Goal: Information Seeking & Learning: Find contact information

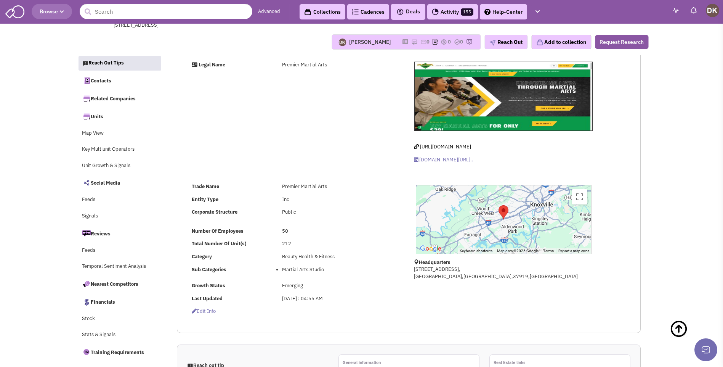
select select
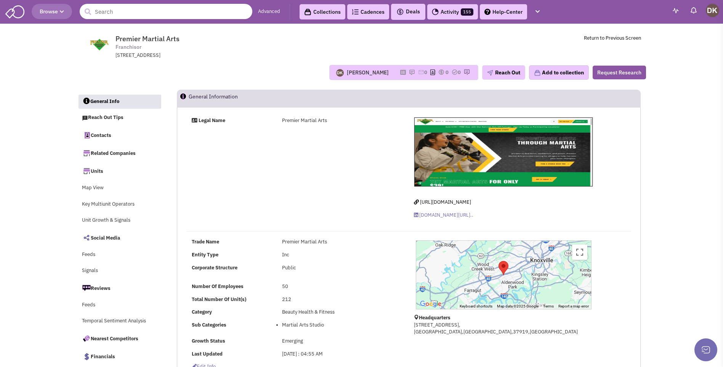
click at [169, 14] on input "text" at bounding box center [166, 11] width 173 height 15
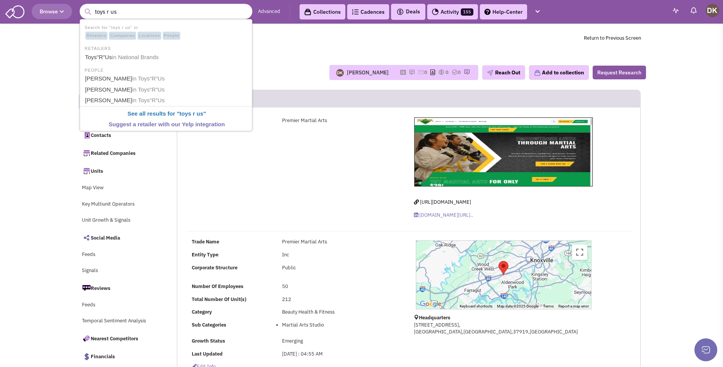
type input "toys r us"
click at [82, 6] on button "submit" at bounding box center [87, 11] width 11 height 11
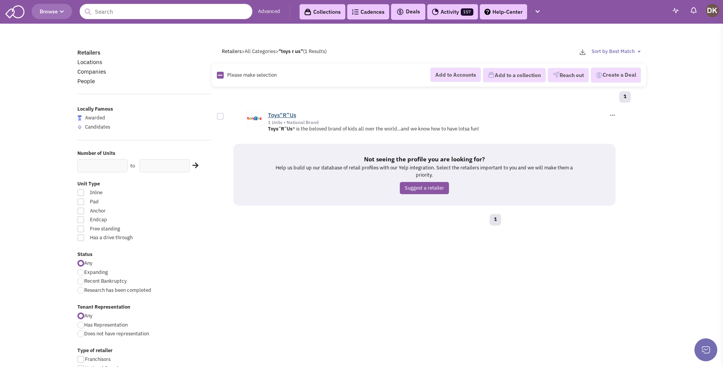
click at [281, 115] on link "Toys“R”Us" at bounding box center [282, 114] width 28 height 7
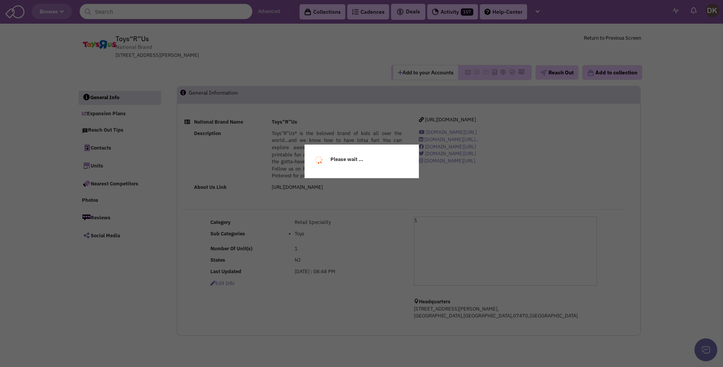
select select
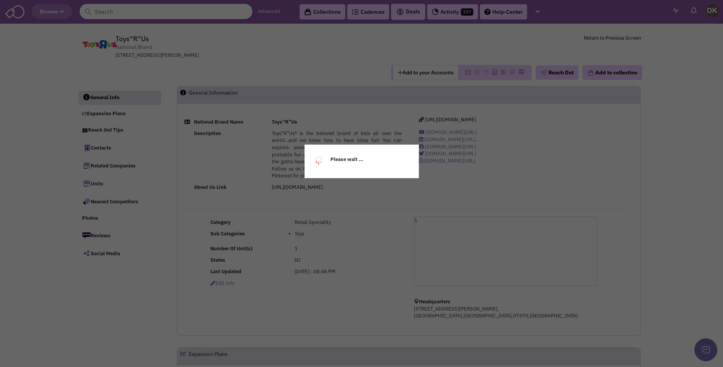
select select
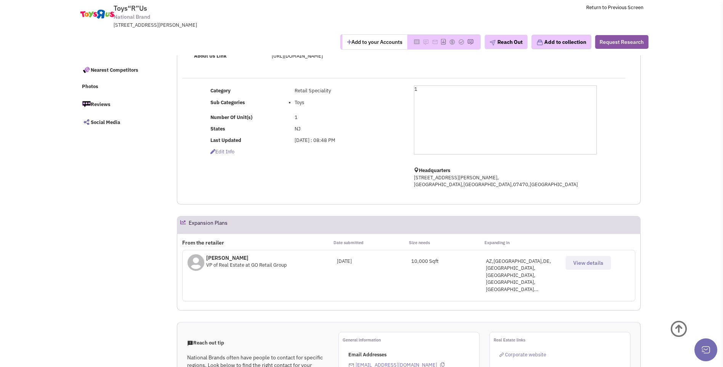
scroll to position [76, 0]
click at [581, 264] on span "View details" at bounding box center [589, 262] width 30 height 7
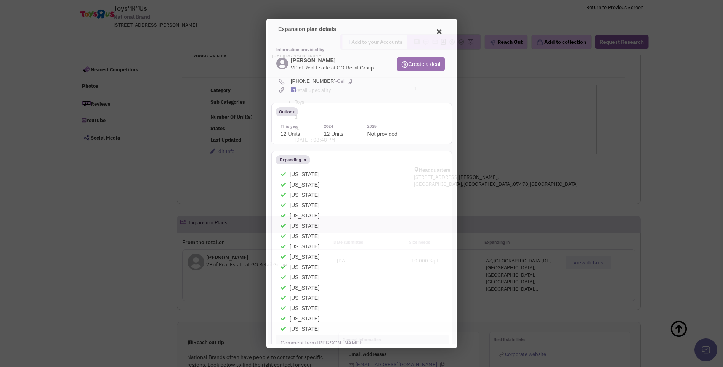
scroll to position [0, 0]
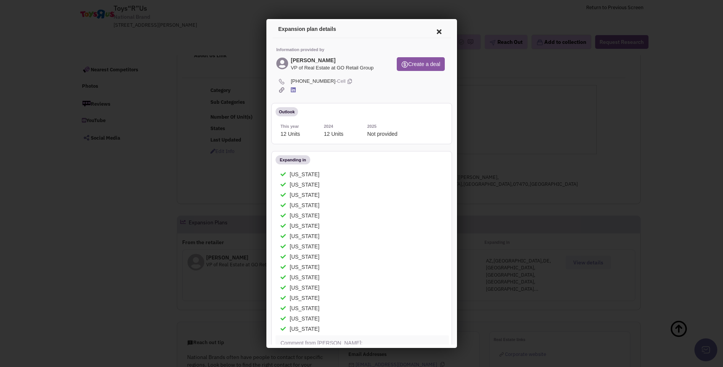
drag, startPoint x: 290, startPoint y: 59, endPoint x: 376, endPoint y: 84, distance: 90.1
click at [376, 84] on div "Information provided by Lori Hamrock Lesko VP of Real Estate at GO Retail Group…" at bounding box center [360, 357] width 178 height 641
copy div "Lori Hamrock Lesko VP of Real Estate at GO Retail Group Create a deal (512) 656…"
click at [430, 31] on icon at bounding box center [438, 30] width 16 height 18
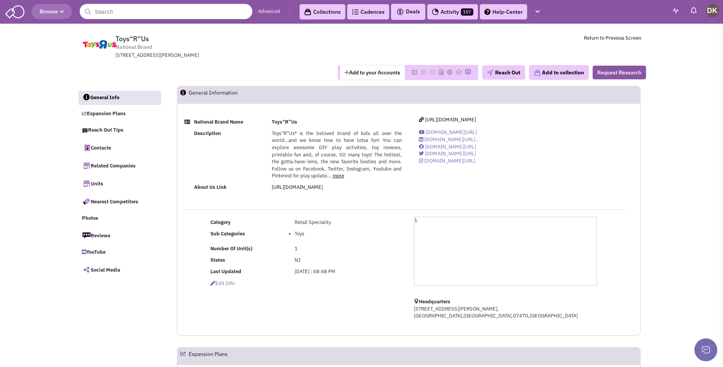
click at [365, 75] on button "Add to your Accounts" at bounding box center [372, 72] width 65 height 14
click at [192, 16] on input "text" at bounding box center [166, 11] width 173 height 15
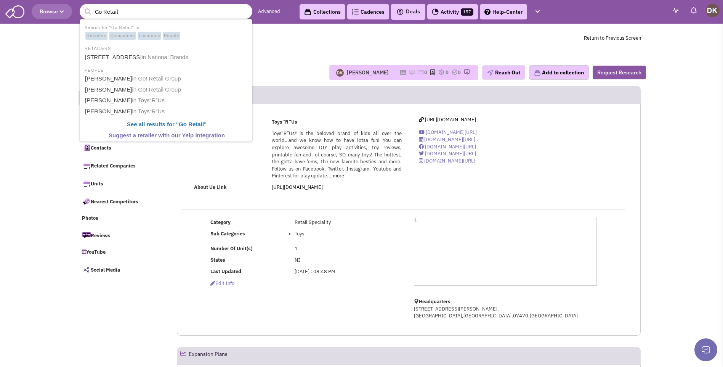
type input "Go Retail"
click at [82, 6] on button "submit" at bounding box center [87, 11] width 11 height 11
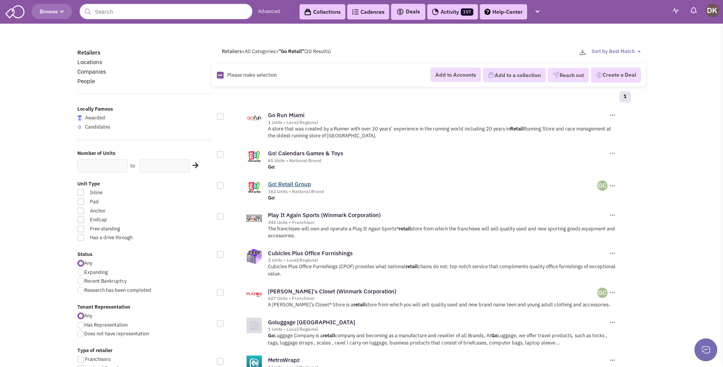
click at [292, 184] on link "Go! Retail Group" at bounding box center [289, 183] width 43 height 7
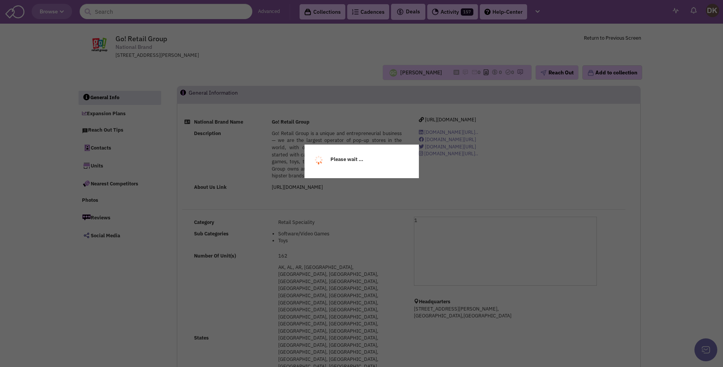
select select
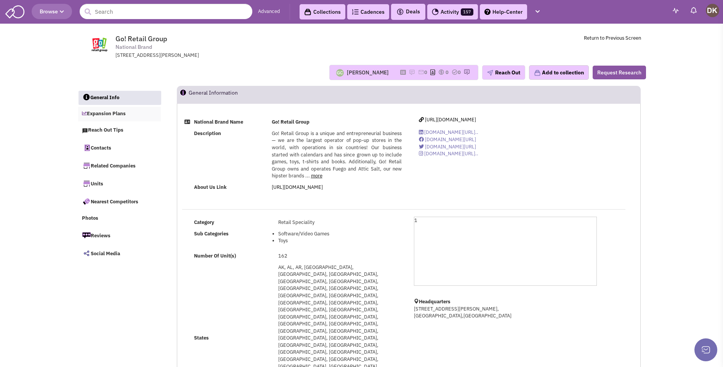
click at [110, 114] on link "Expansion Plans" at bounding box center [119, 114] width 83 height 14
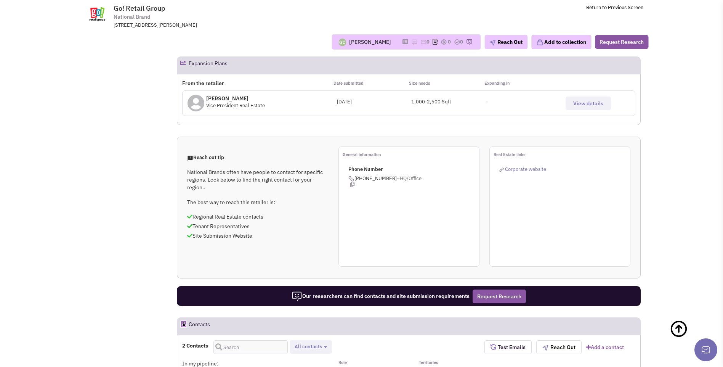
scroll to position [159, 0]
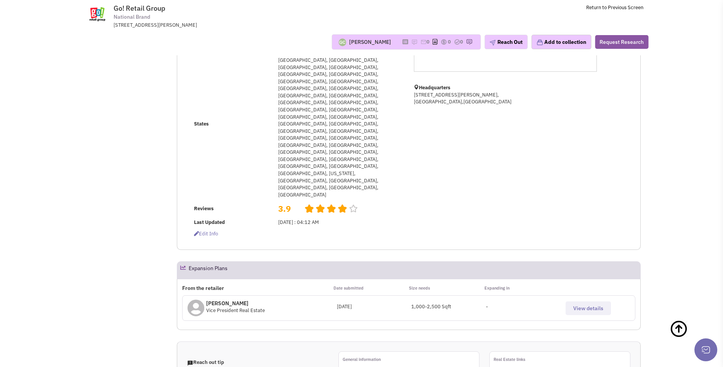
click at [591, 305] on span "View details" at bounding box center [589, 308] width 30 height 7
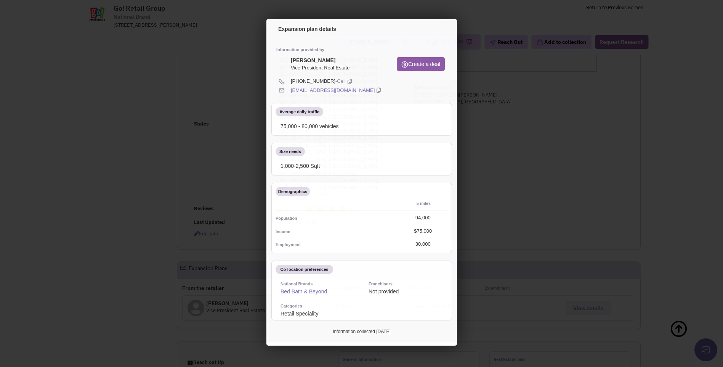
scroll to position [0, 0]
drag, startPoint x: 289, startPoint y: 90, endPoint x: 345, endPoint y: 89, distance: 56.5
click at [345, 89] on div "loril@calendars.com" at bounding box center [360, 90] width 181 height 9
drag, startPoint x: 345, startPoint y: 89, endPoint x: 305, endPoint y: 88, distance: 39.7
copy div "loril@calendars.com"
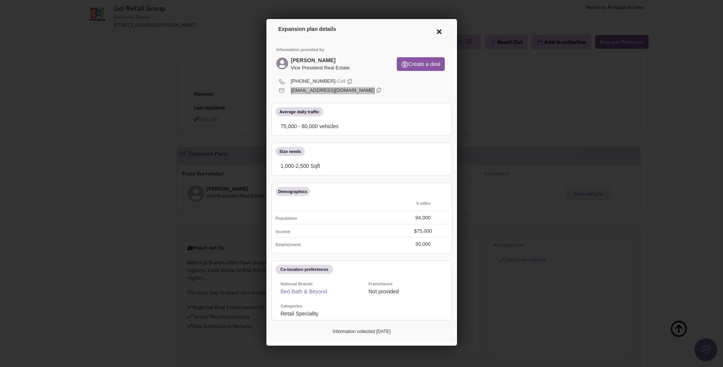
scroll to position [82, 0]
click at [210, 50] on div at bounding box center [361, 183] width 723 height 367
click at [432, 31] on icon at bounding box center [438, 30] width 16 height 18
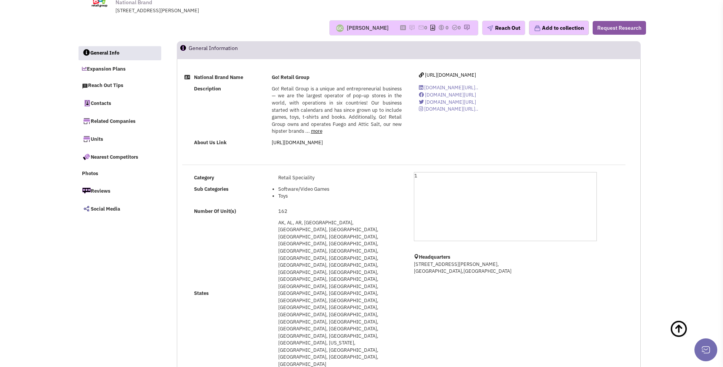
scroll to position [0, 0]
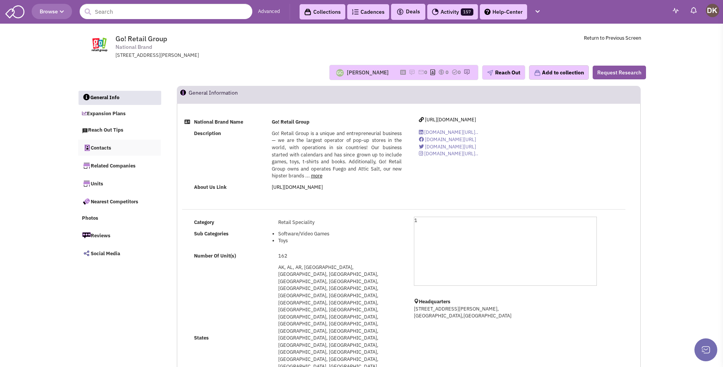
click at [99, 149] on link "Contacts" at bounding box center [119, 148] width 83 height 16
click at [365, 75] on div "Guillaume Chetail" at bounding box center [368, 73] width 42 height 8
click at [347, 72] on div "Guillaume Chetail" at bounding box center [368, 73] width 42 height 8
click at [158, 14] on input "text" at bounding box center [166, 11] width 173 height 15
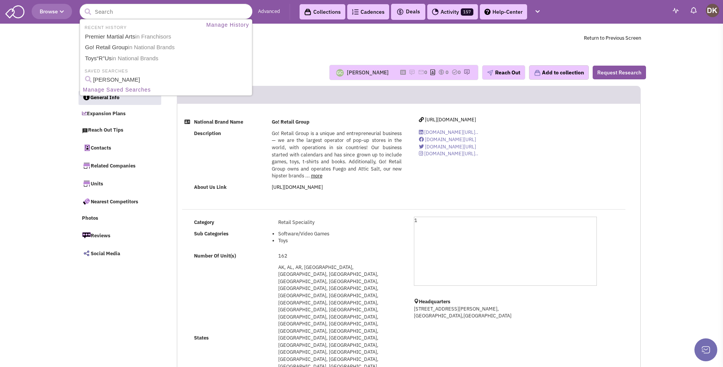
click at [400, 74] on icon at bounding box center [403, 72] width 6 height 4
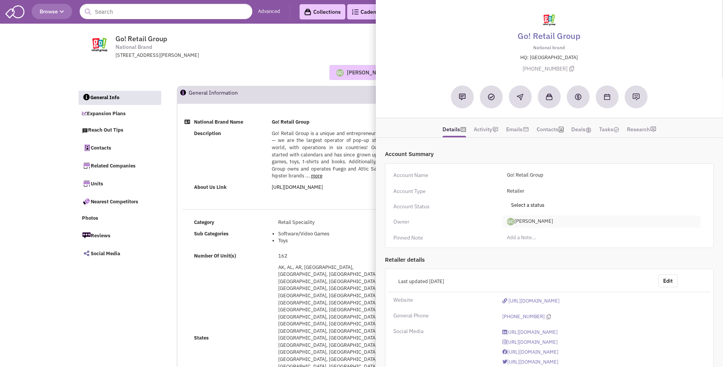
click at [537, 220] on span "Guillaume Chetail" at bounding box center [602, 221] width 198 height 12
click at [532, 254] on link "[PERSON_NAME]" at bounding box center [533, 253] width 60 height 10
click at [464, 100] on img at bounding box center [462, 96] width 7 height 7
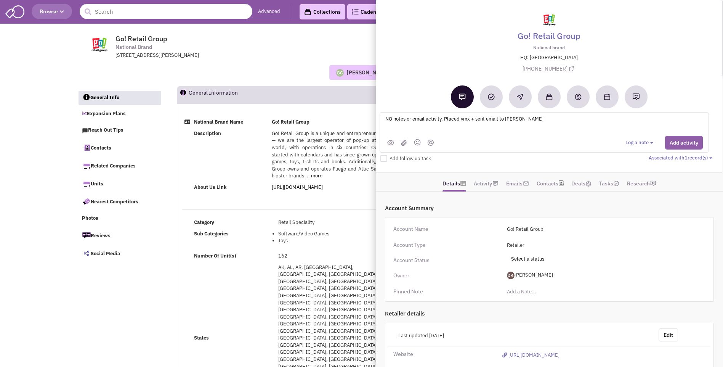
type textarea "NO notes or email activity. Placed vmx + sent email to Lori Lesko"
click at [681, 145] on button "Add activity" at bounding box center [685, 143] width 38 height 14
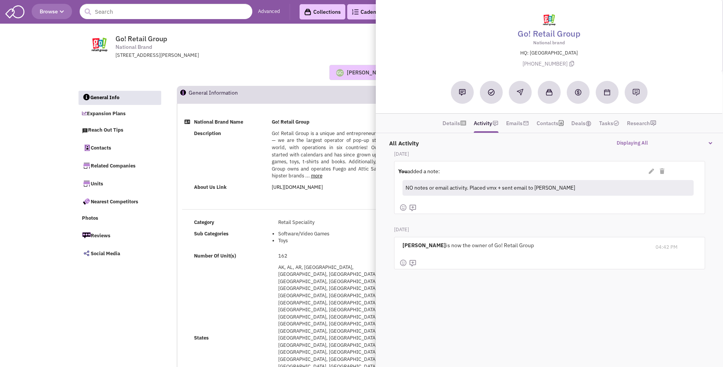
click at [233, 63] on div "Guillaume Chetail No note found! 0 0 0 Reach Out Add to collection" at bounding box center [361, 72] width 579 height 27
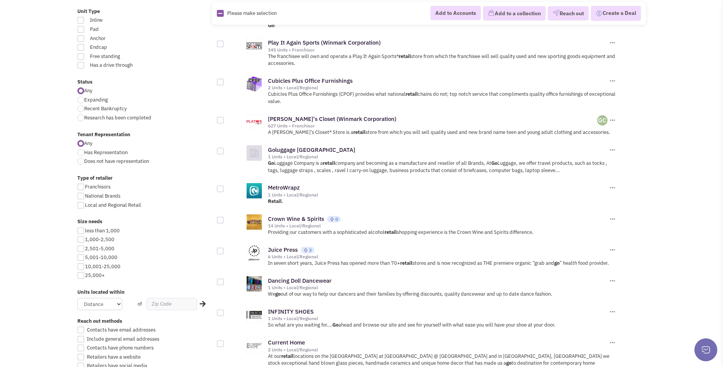
scroll to position [191, 0]
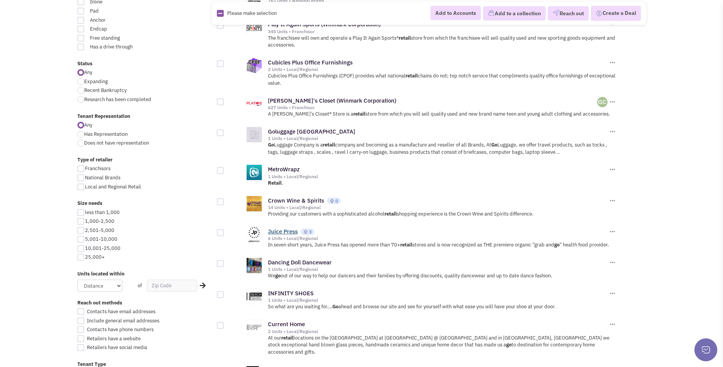
click at [283, 233] on link "Juice Press" at bounding box center [283, 231] width 30 height 7
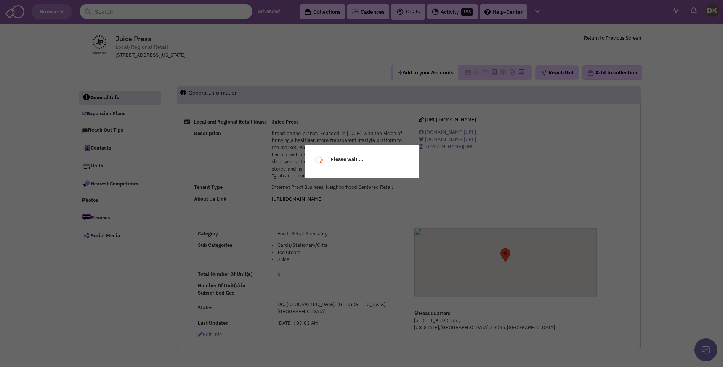
select select
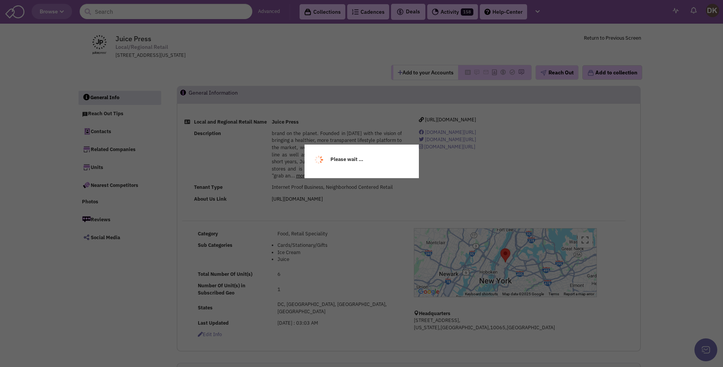
select select
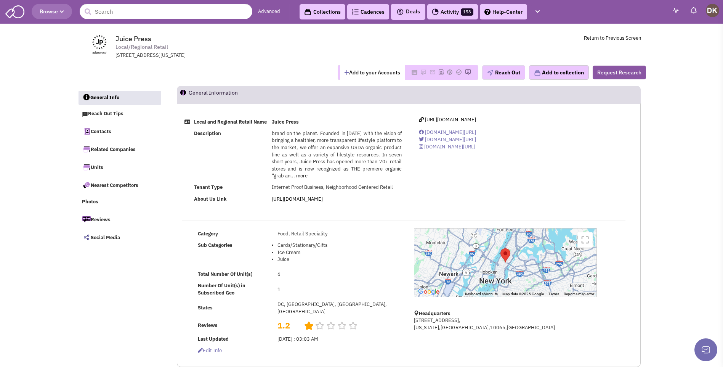
click at [363, 75] on button "Add to your Accounts" at bounding box center [372, 72] width 65 height 14
click at [502, 74] on button "Reach Out" at bounding box center [503, 72] width 43 height 14
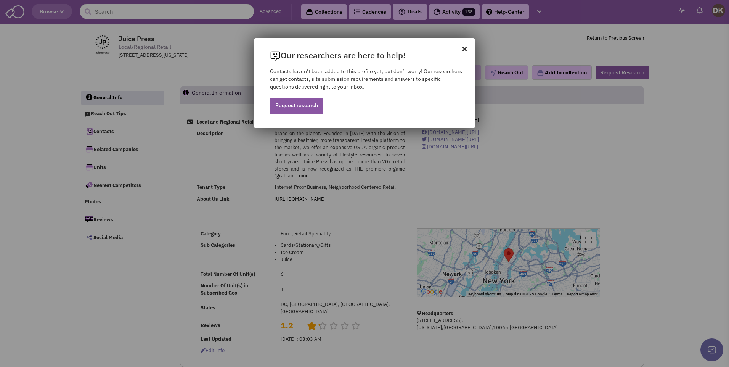
click at [466, 51] on icon at bounding box center [469, 45] width 13 height 14
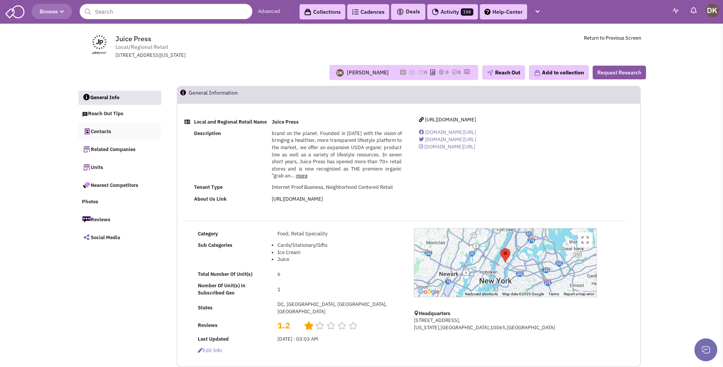
click at [107, 132] on link "Contacts" at bounding box center [119, 131] width 83 height 16
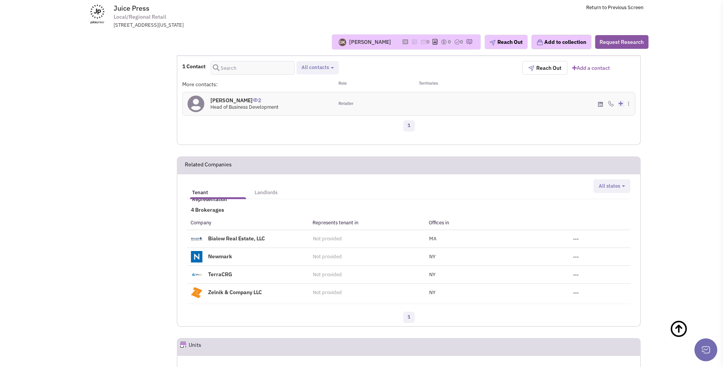
scroll to position [351, 0]
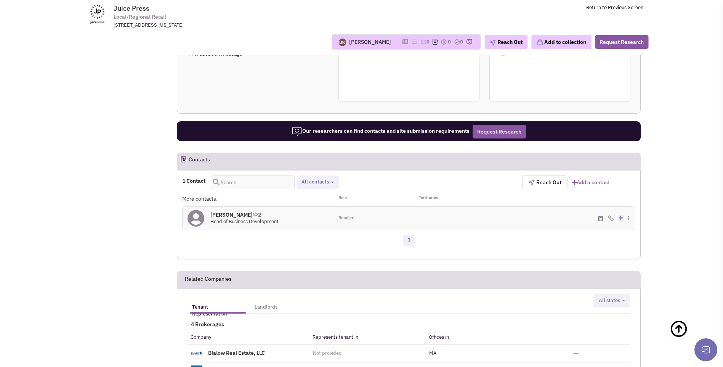
click at [195, 222] on icon at bounding box center [196, 218] width 17 height 17
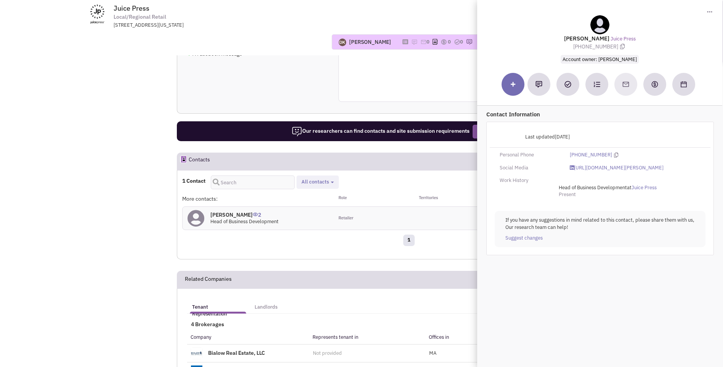
drag, startPoint x: 622, startPoint y: 139, endPoint x: 414, endPoint y: 93, distance: 213.1
click at [414, 94] on div "General information Website links Homepage Phone Number [PHONE_NUMBER]" at bounding box center [409, 42] width 141 height 120
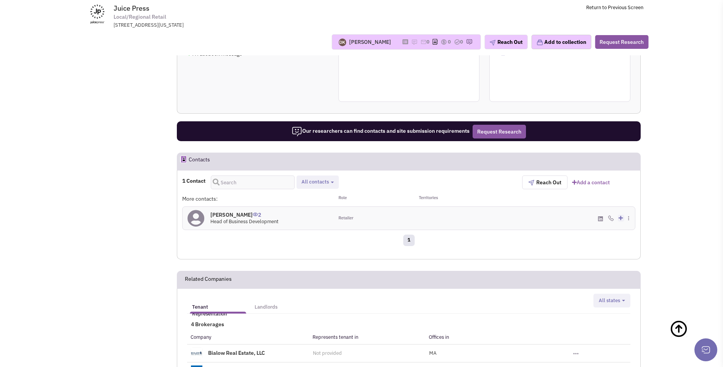
drag, startPoint x: 212, startPoint y: 213, endPoint x: 304, endPoint y: 222, distance: 92.7
click at [304, 222] on div "[PERSON_NAME] 2 Head of Business Development" at bounding box center [258, 218] width 151 height 23
drag, startPoint x: 304, startPoint y: 222, endPoint x: 246, endPoint y: 219, distance: 58.1
copy div "[PERSON_NAME] 2 Head of Business Development"
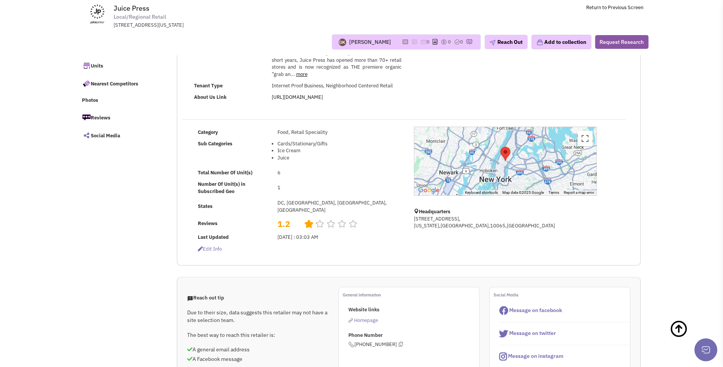
scroll to position [0, 0]
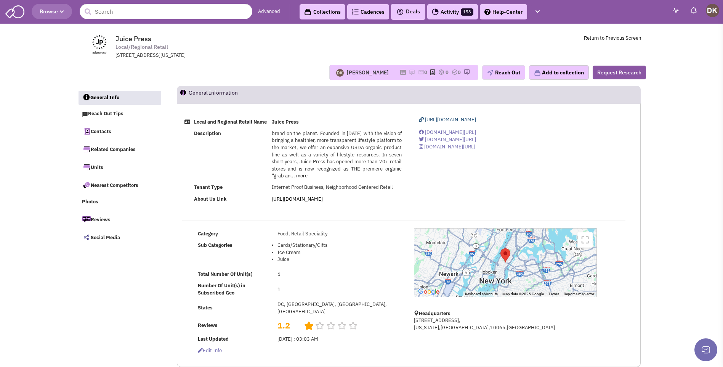
click at [451, 122] on span "[URL][DOMAIN_NAME]" at bounding box center [450, 119] width 51 height 6
